Goal: Task Accomplishment & Management: Manage account settings

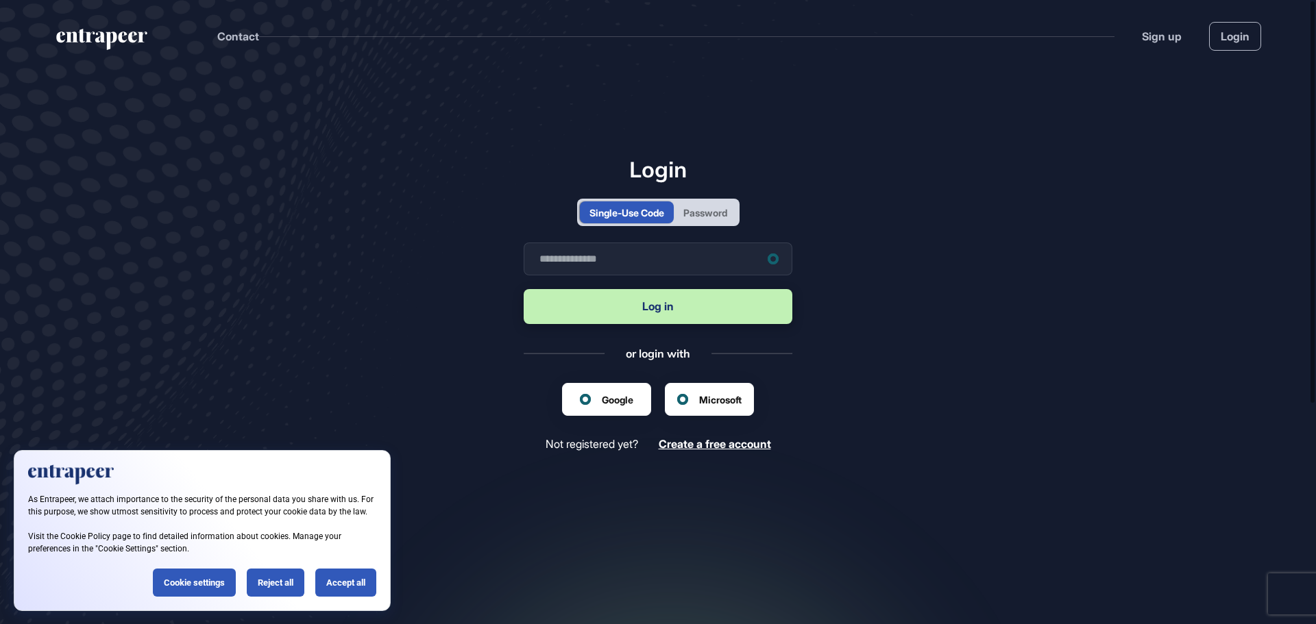
scroll to position [1, 1]
click at [682, 224] on div "Single-Use Code Password" at bounding box center [658, 212] width 162 height 27
click at [705, 213] on div "Password" at bounding box center [705, 213] width 44 height 14
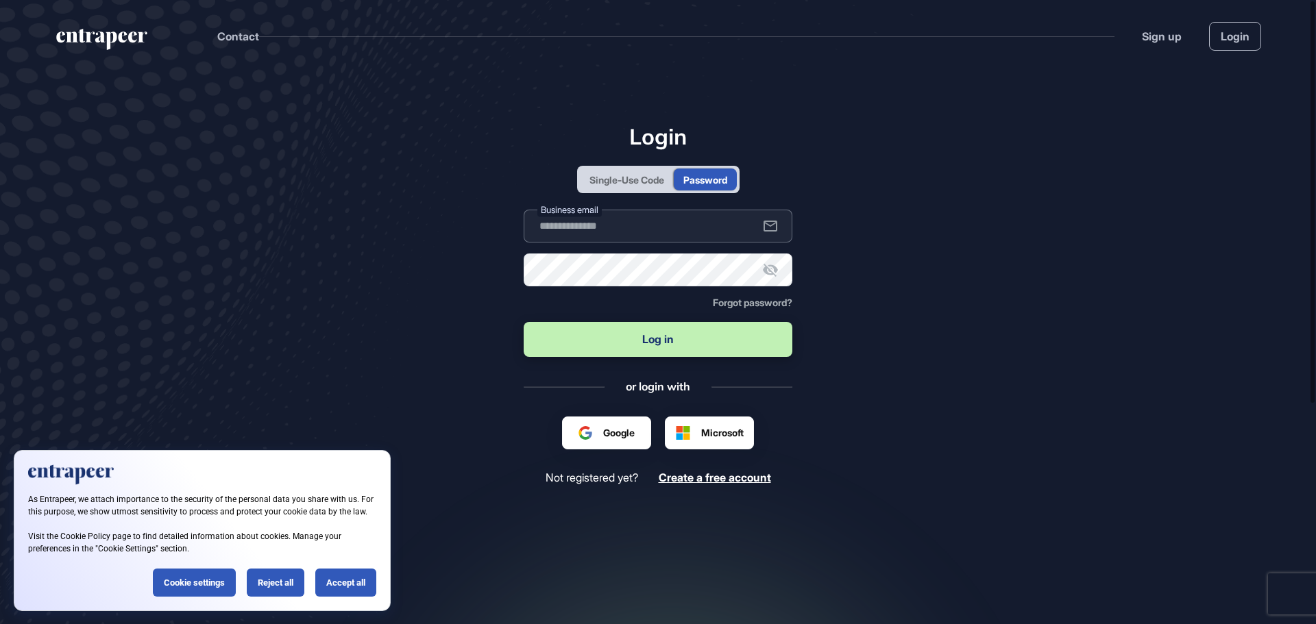
click at [678, 221] on input "text" at bounding box center [658, 226] width 269 height 33
type input "**********"
click at [651, 336] on button "Log in" at bounding box center [658, 339] width 269 height 35
